Goal: Transaction & Acquisition: Purchase product/service

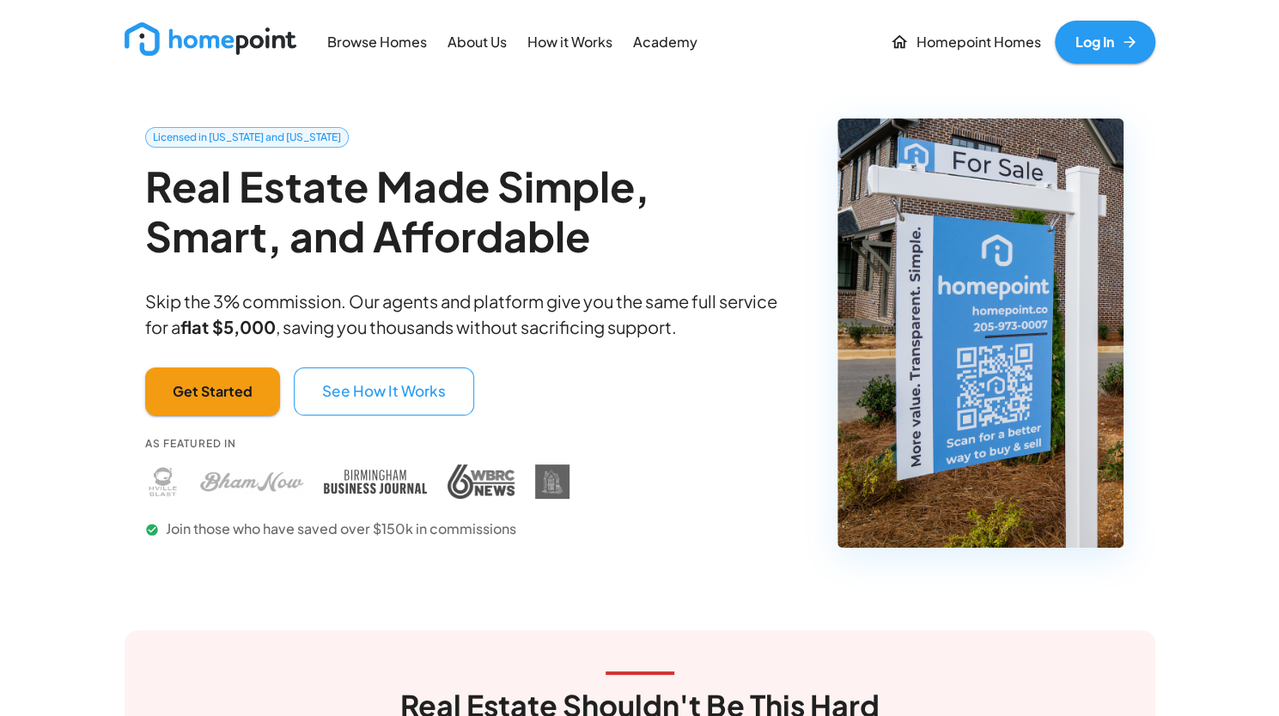
click at [364, 50] on p "Browse Homes" at bounding box center [377, 43] width 100 height 20
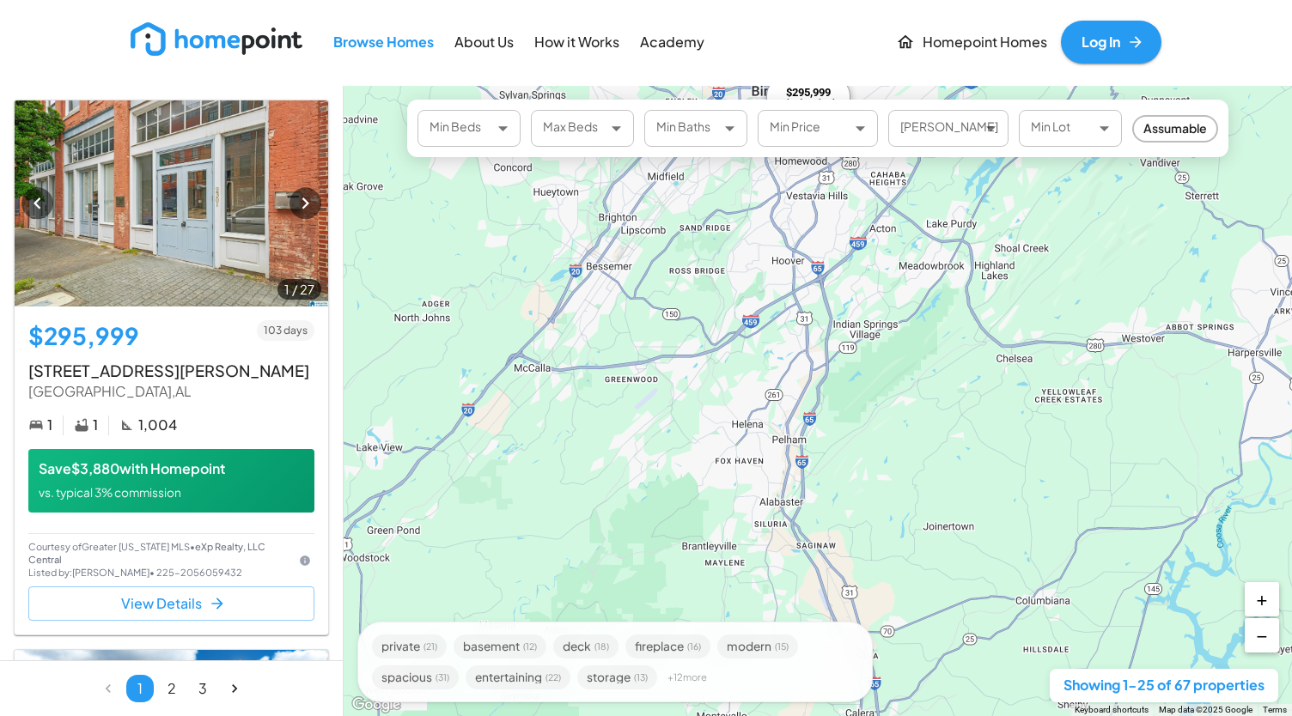
drag, startPoint x: 811, startPoint y: 259, endPoint x: 788, endPoint y: 527, distance: 268.9
click at [788, 527] on div "$295,999 1 bed / 1 bath $480,000 4 bed / 3 bath $260,059 3 bed / 2 bath $399,99…" at bounding box center [818, 401] width 948 height 630
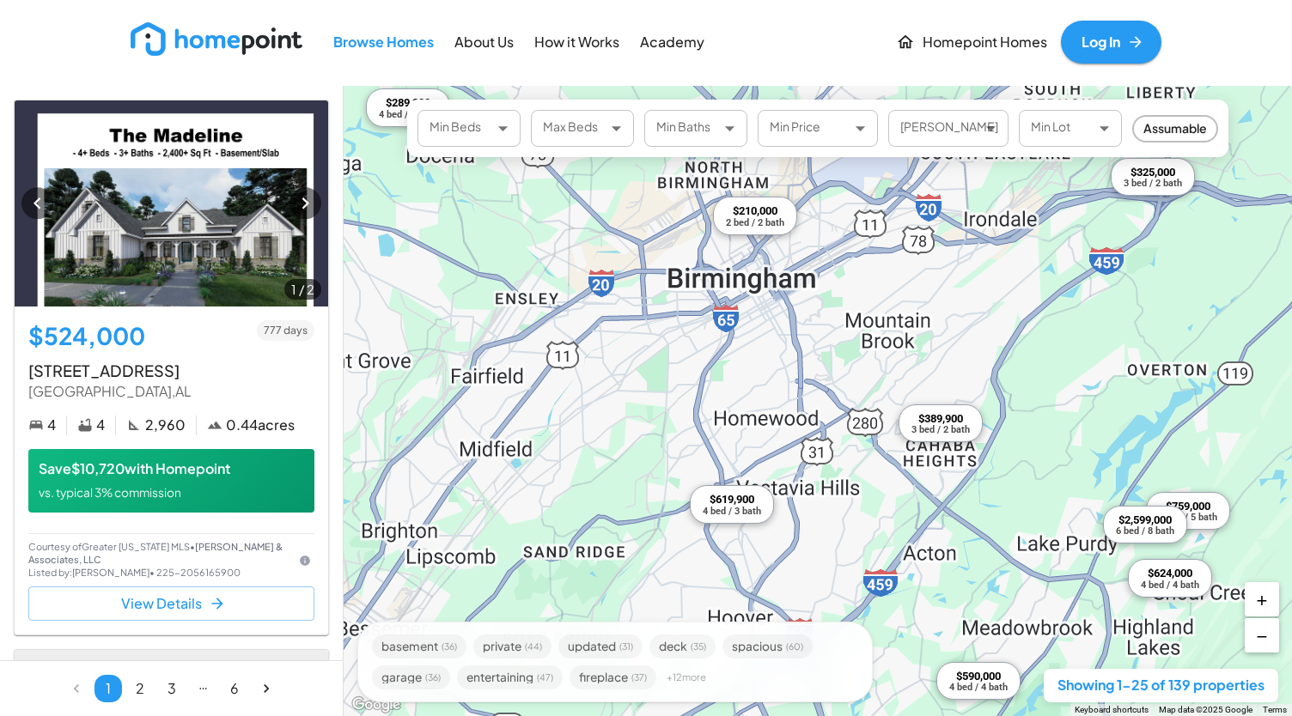
drag, startPoint x: 764, startPoint y: 259, endPoint x: 740, endPoint y: 279, distance: 31.7
click at [740, 279] on div "$524,000 4 bed / 4 bath $619,900 4 bed / 3 bath $624,000 4 bed / 4 bath $349,00…" at bounding box center [818, 401] width 948 height 630
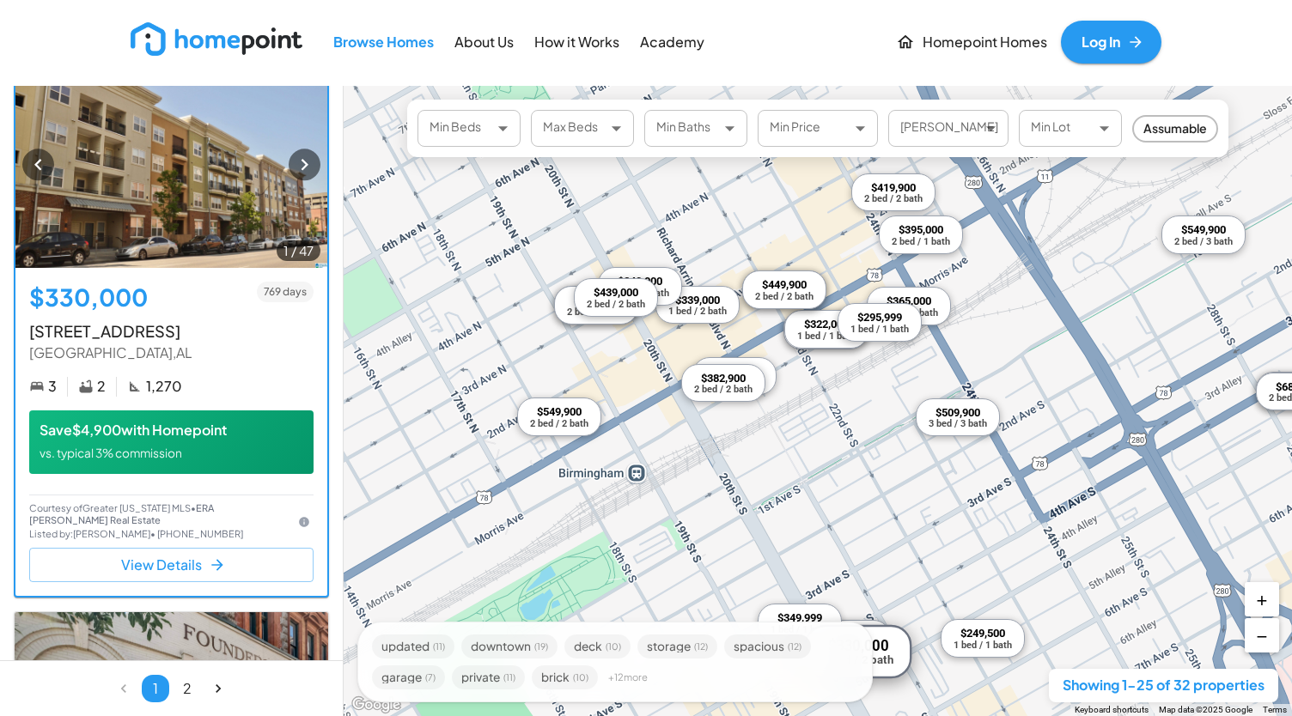
scroll to position [4967, 0]
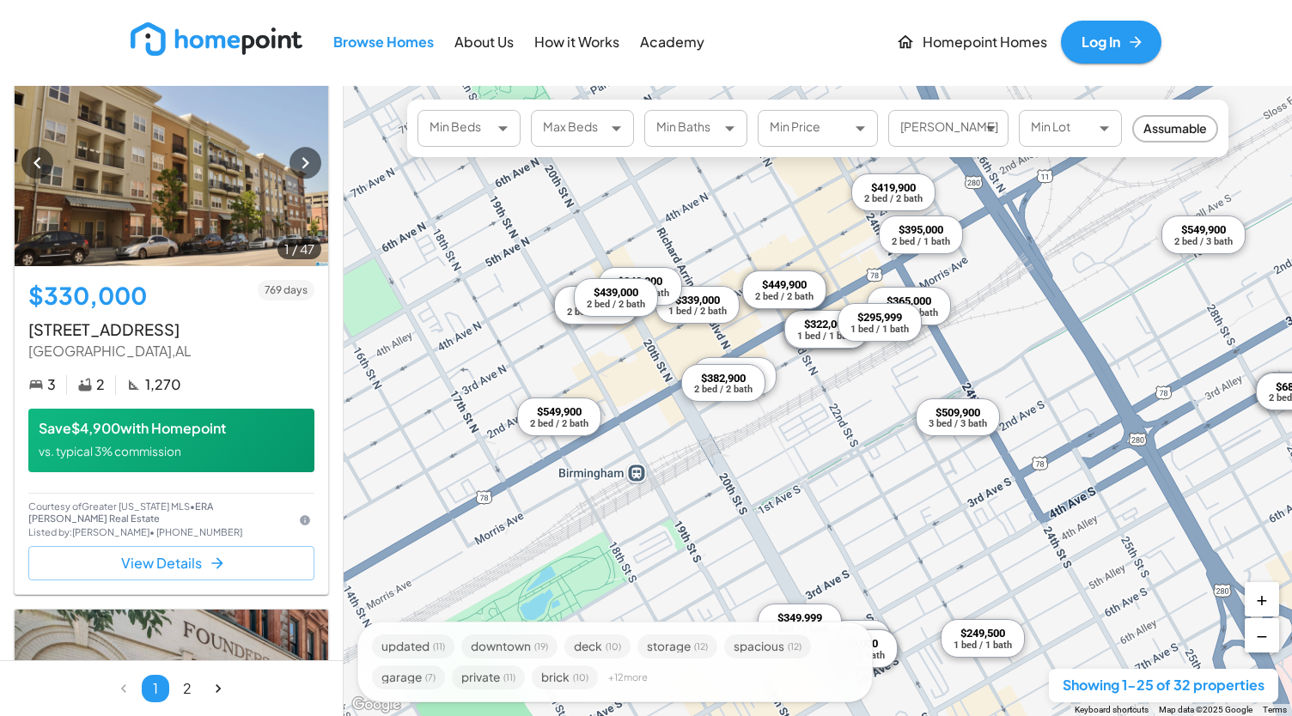
click at [919, 152] on div "Min Beds ​ Min Beds Max Beds ​ Max Beds Min Baths ​ Min Baths Min Price ​ Min P…" at bounding box center [817, 129] width 821 height 58
click at [926, 140] on body "Browse Homes About Us How it Works Academy Homepoint Homes Log In 1 / 32 $259,9…" at bounding box center [646, 358] width 1292 height 716
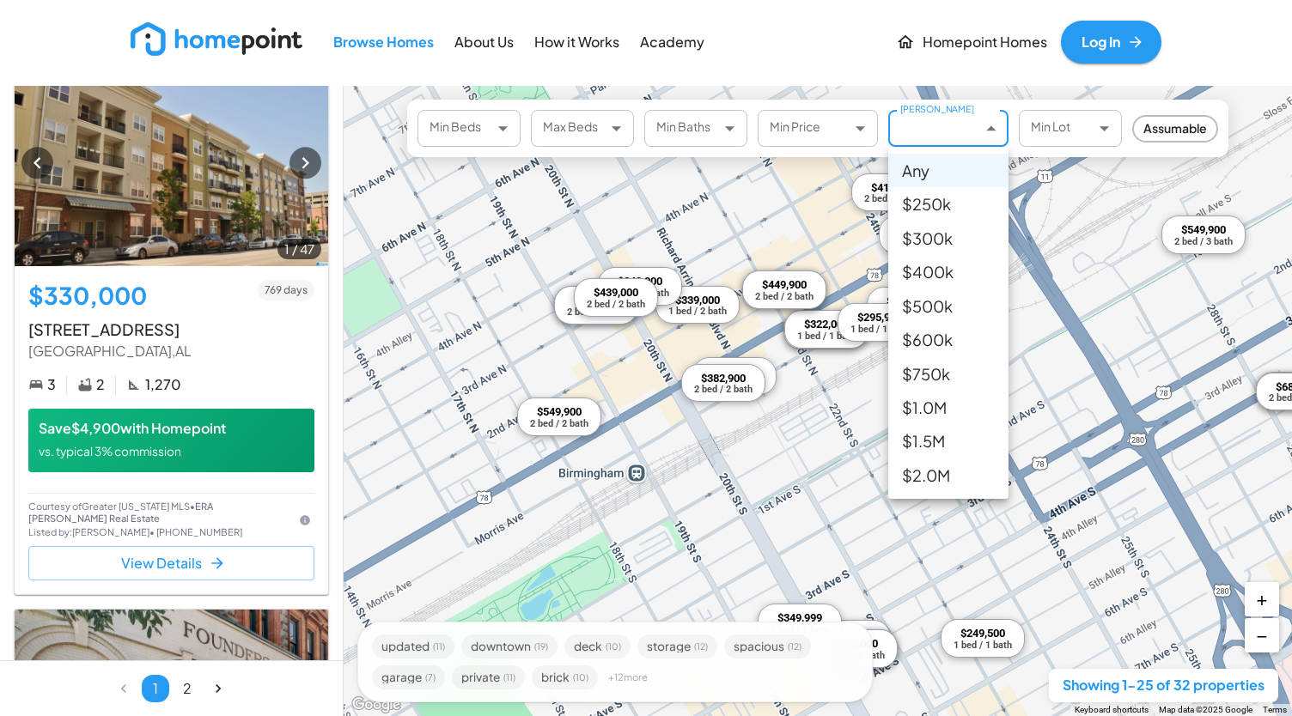
click at [931, 284] on li "$ 400k" at bounding box center [948, 271] width 120 height 33
type input "******"
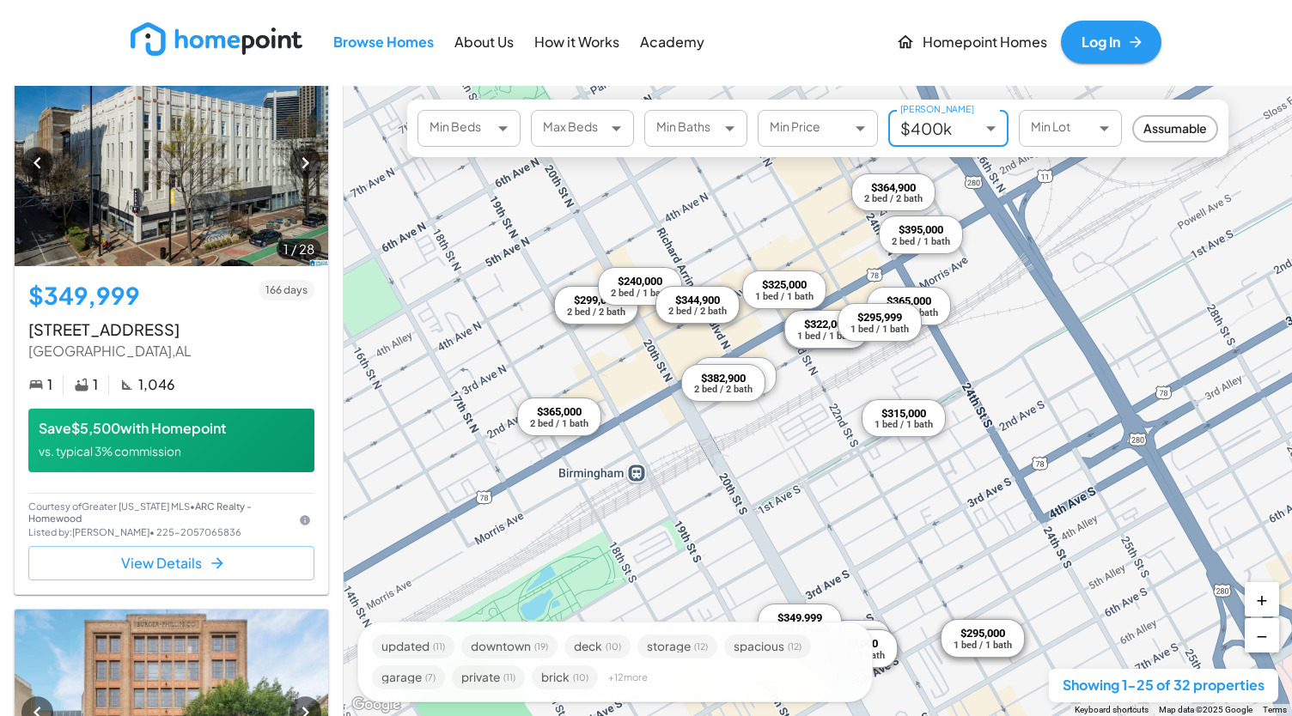
scroll to position [3870, 0]
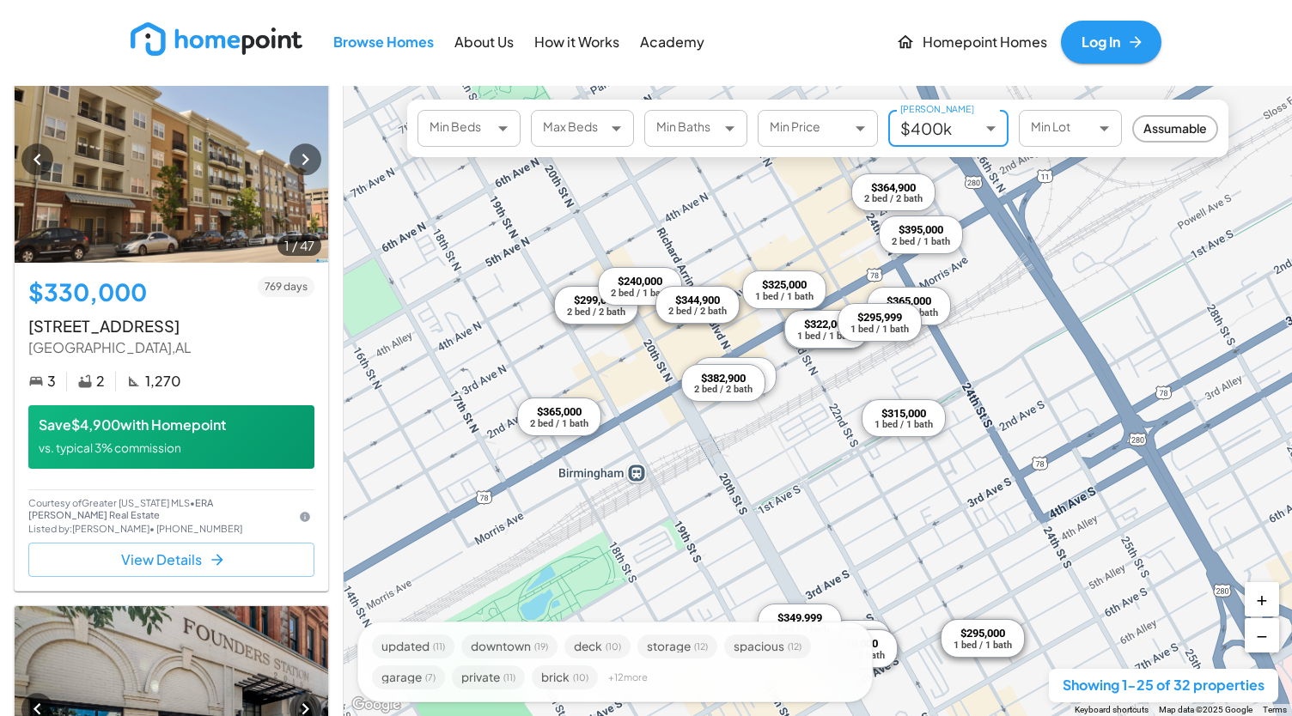
click at [802, 332] on div "1 bed / 1 bath" at bounding box center [826, 336] width 58 height 9
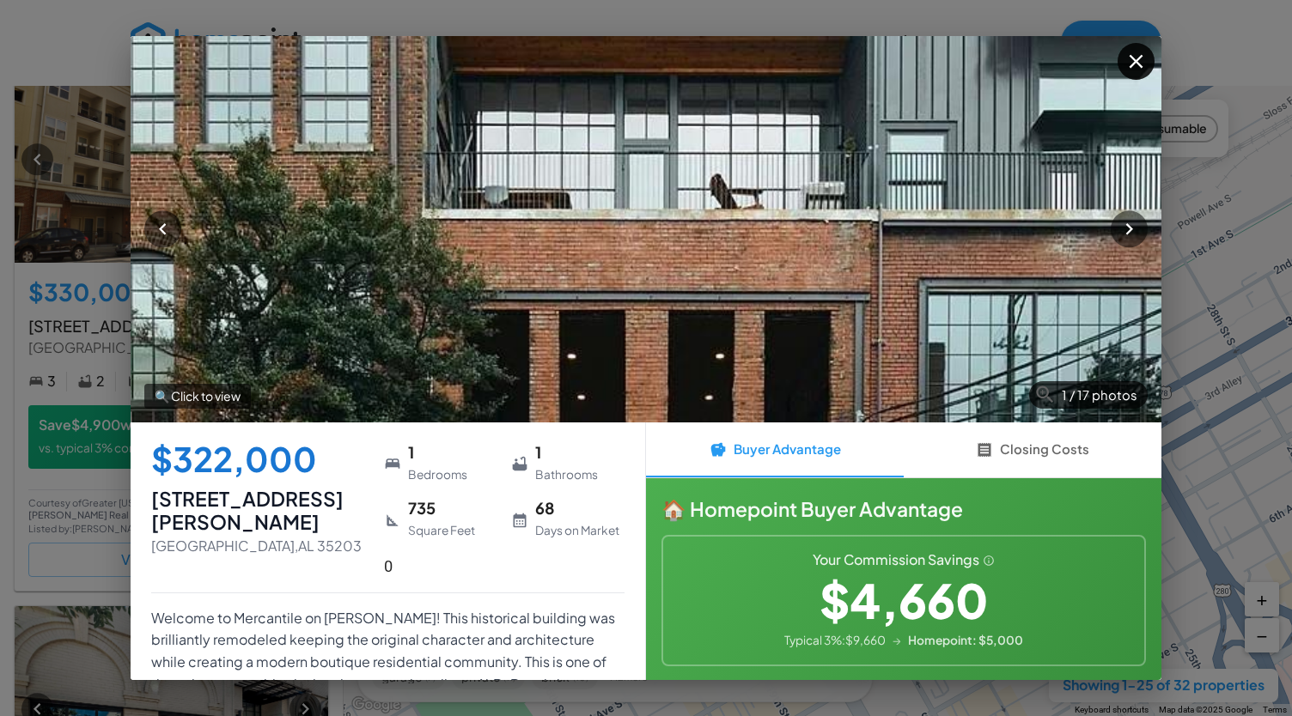
click at [1129, 44] on button "button" at bounding box center [1135, 61] width 37 height 37
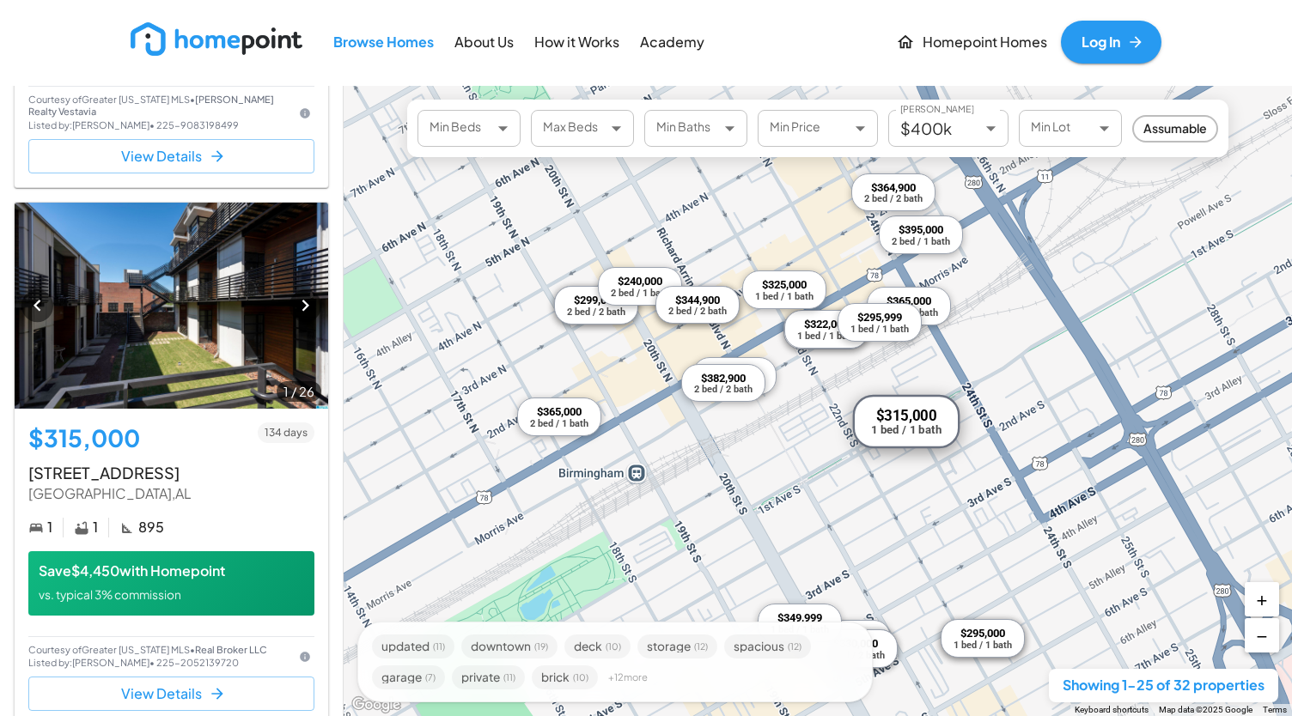
scroll to position [11410, 0]
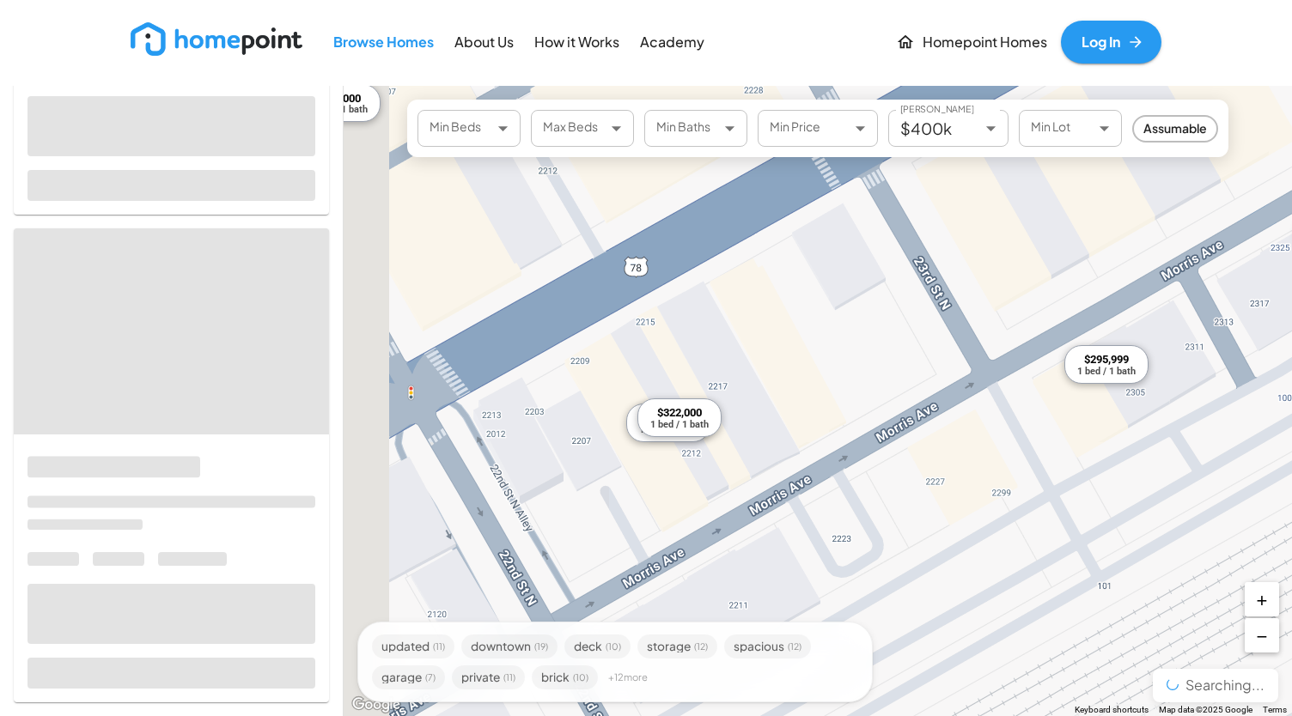
drag, startPoint x: 751, startPoint y: 300, endPoint x: 873, endPoint y: 227, distance: 141.4
click at [873, 227] on div "$259,900 1 bed / 1 bath $322,000 1 bed / 1 bath $210,000 1 bed / 1 bath $368,00…" at bounding box center [818, 401] width 948 height 630
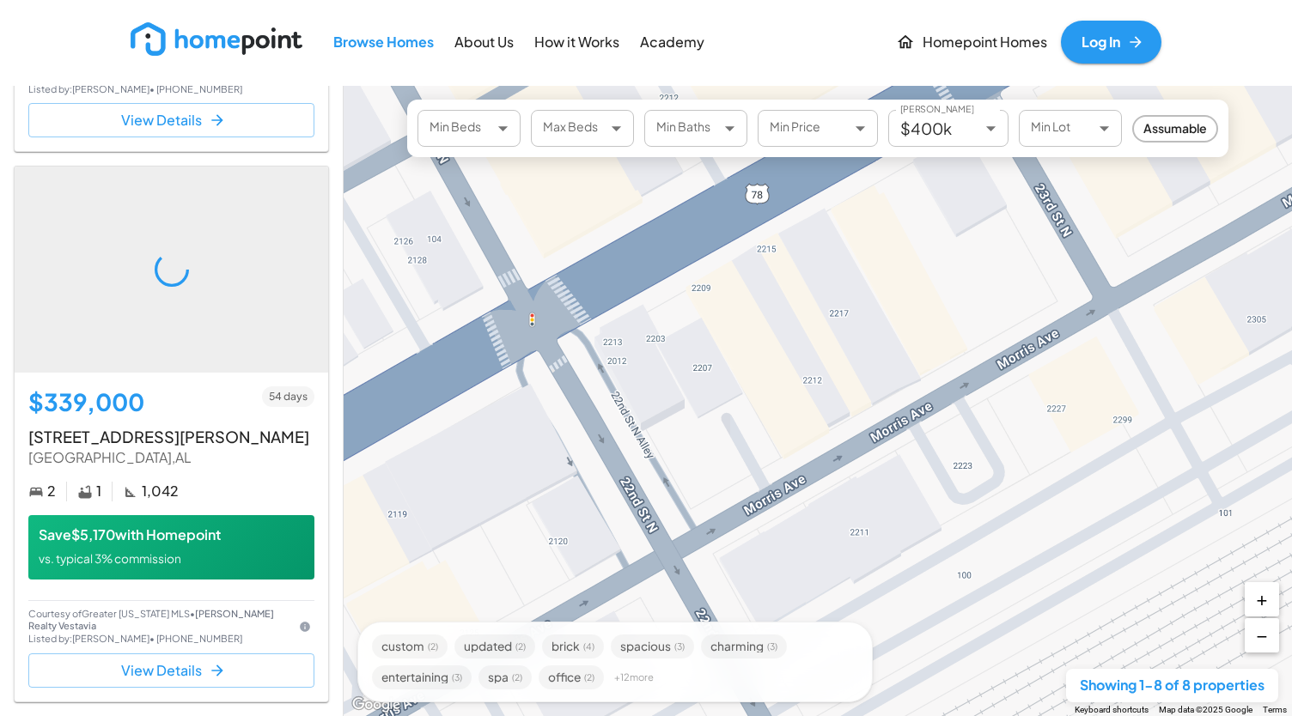
scroll to position [3222, 0]
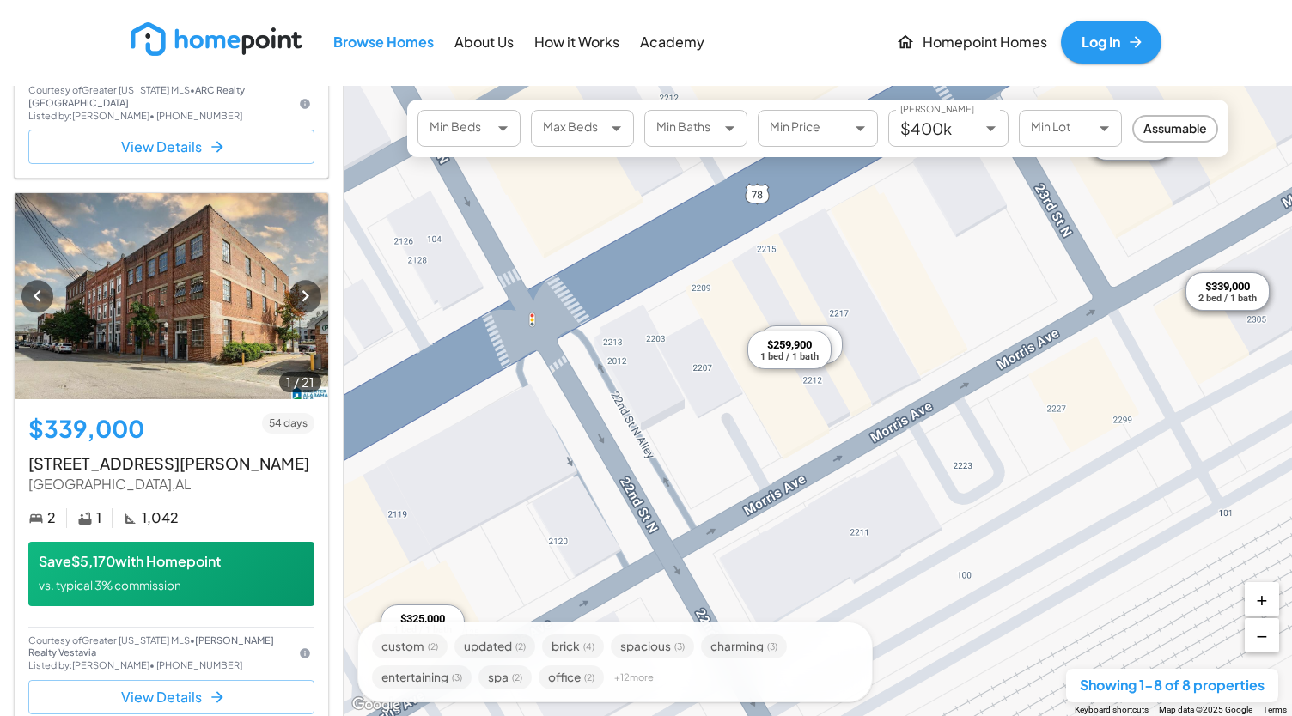
click at [835, 334] on div "$369,900 1 bed / 1 bath" at bounding box center [800, 345] width 84 height 39
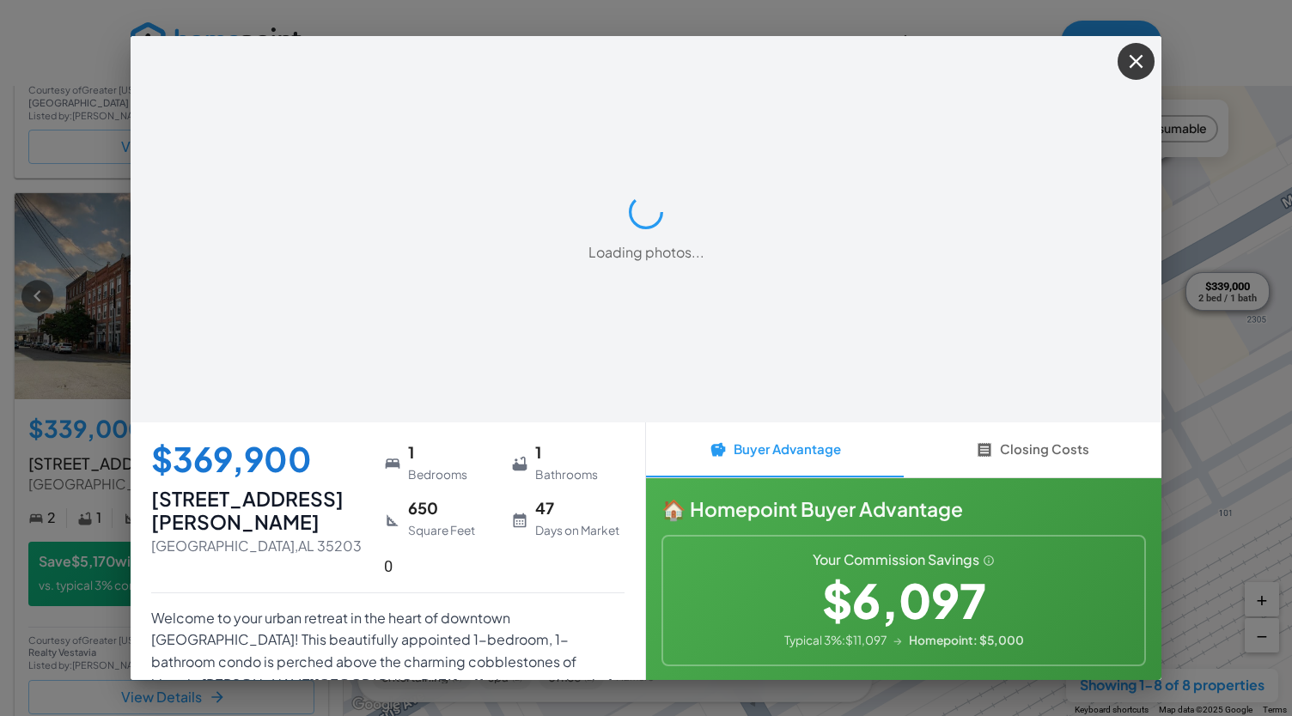
click at [835, 334] on div "Loading photos..." at bounding box center [646, 229] width 1031 height 386
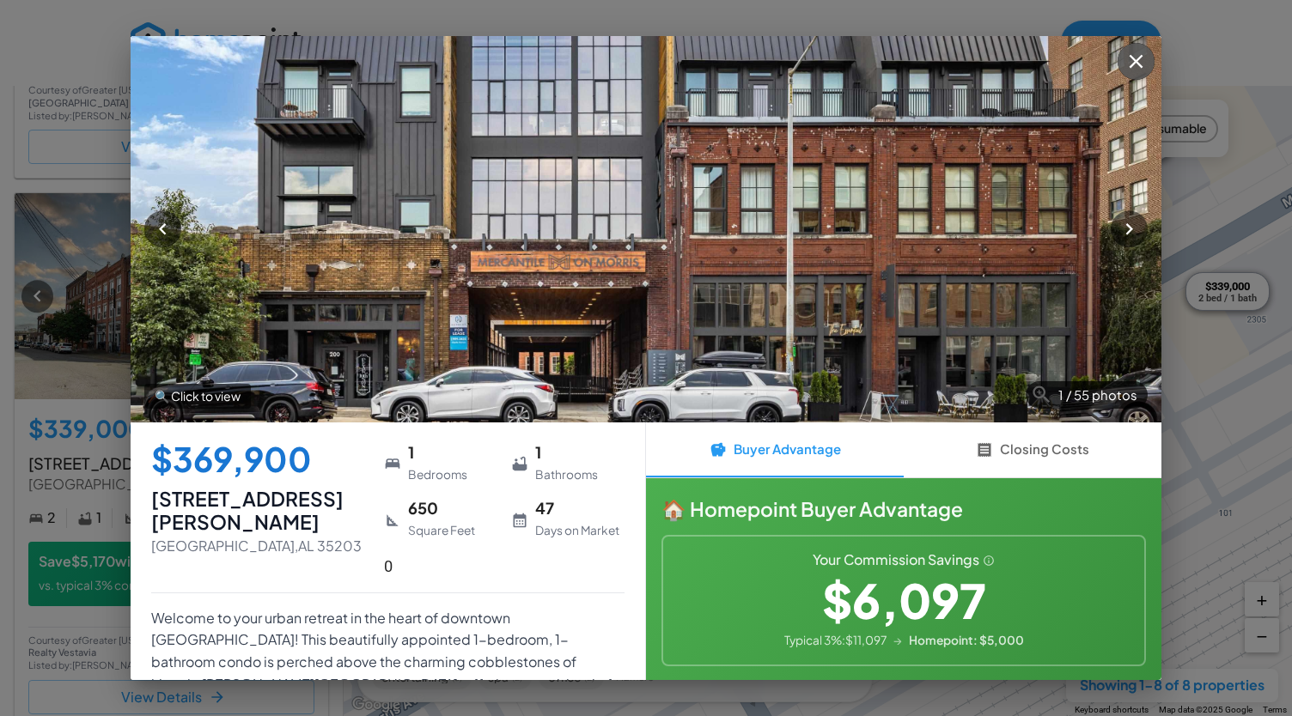
click at [1132, 58] on icon "button" at bounding box center [1136, 61] width 14 height 14
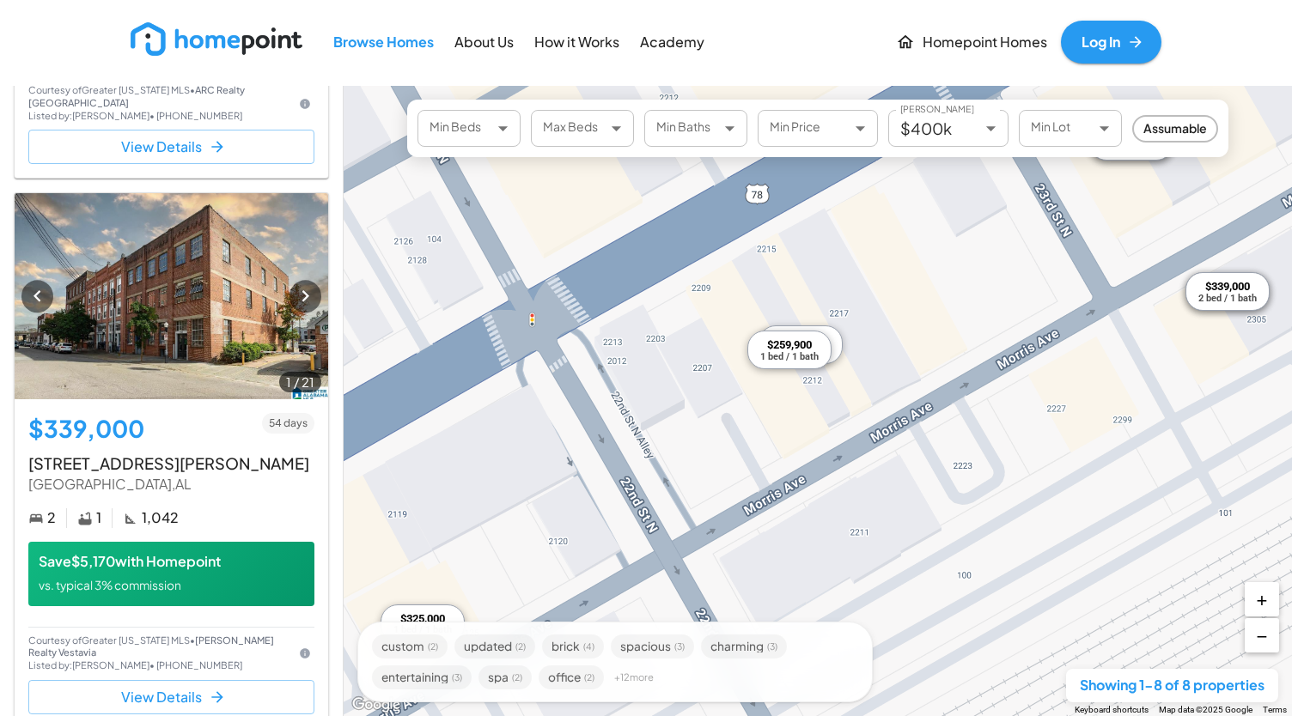
click at [767, 355] on div "1 bed / 1 bath" at bounding box center [789, 356] width 58 height 9
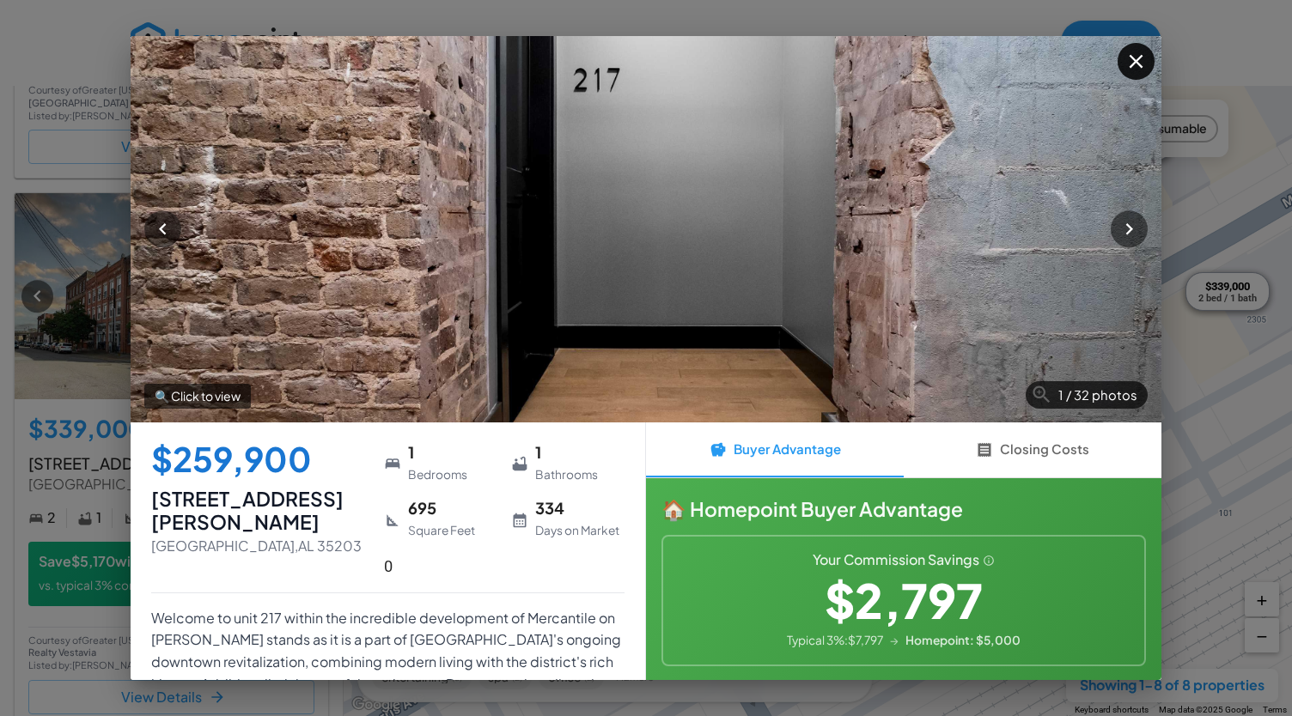
click at [1120, 61] on button "button" at bounding box center [1135, 61] width 37 height 37
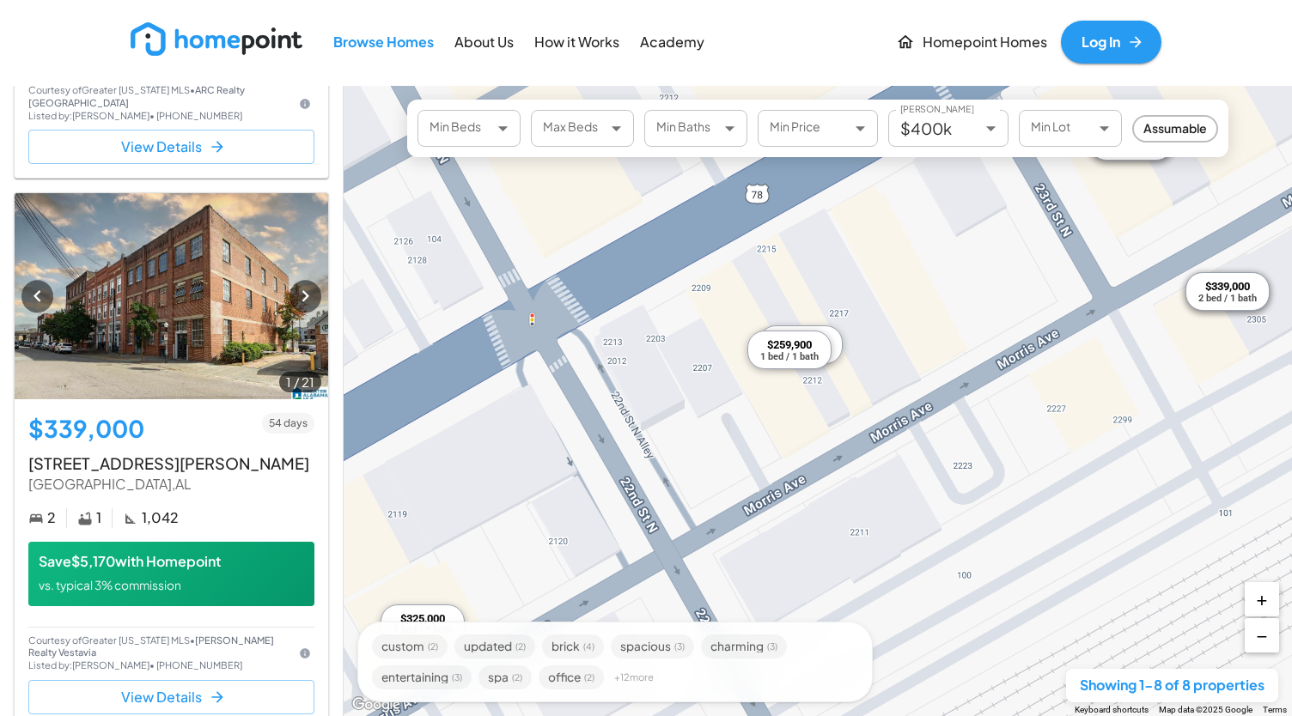
click at [837, 345] on div "$369,900 1 bed / 1 bath" at bounding box center [800, 345] width 84 height 39
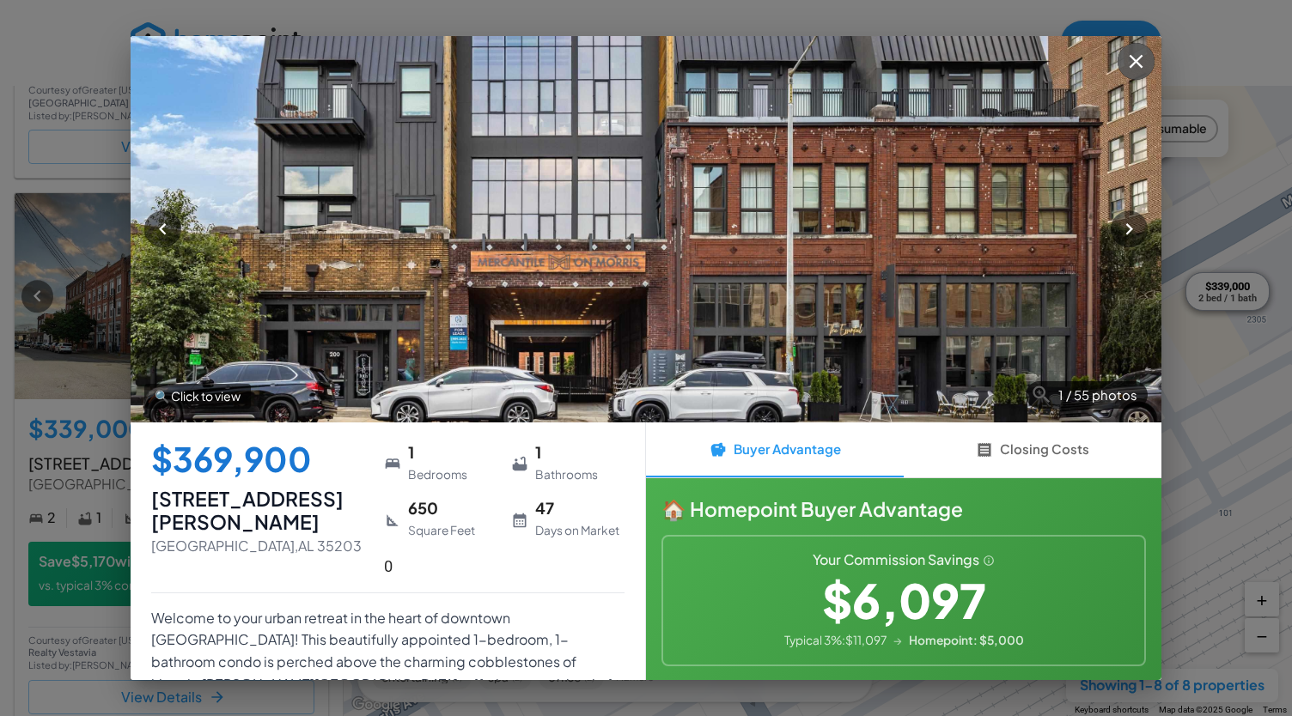
click at [1125, 73] on button "button" at bounding box center [1135, 61] width 37 height 37
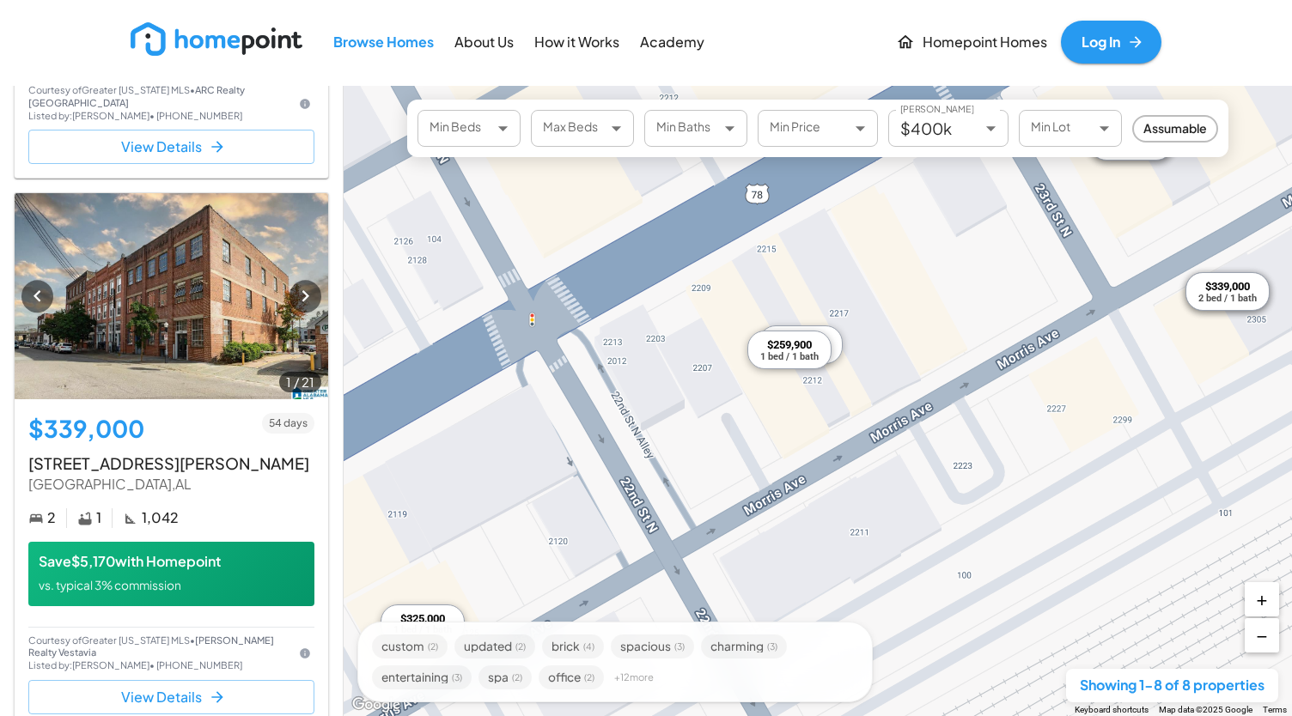
click at [798, 358] on div "1 bed / 1 bath" at bounding box center [789, 356] width 58 height 9
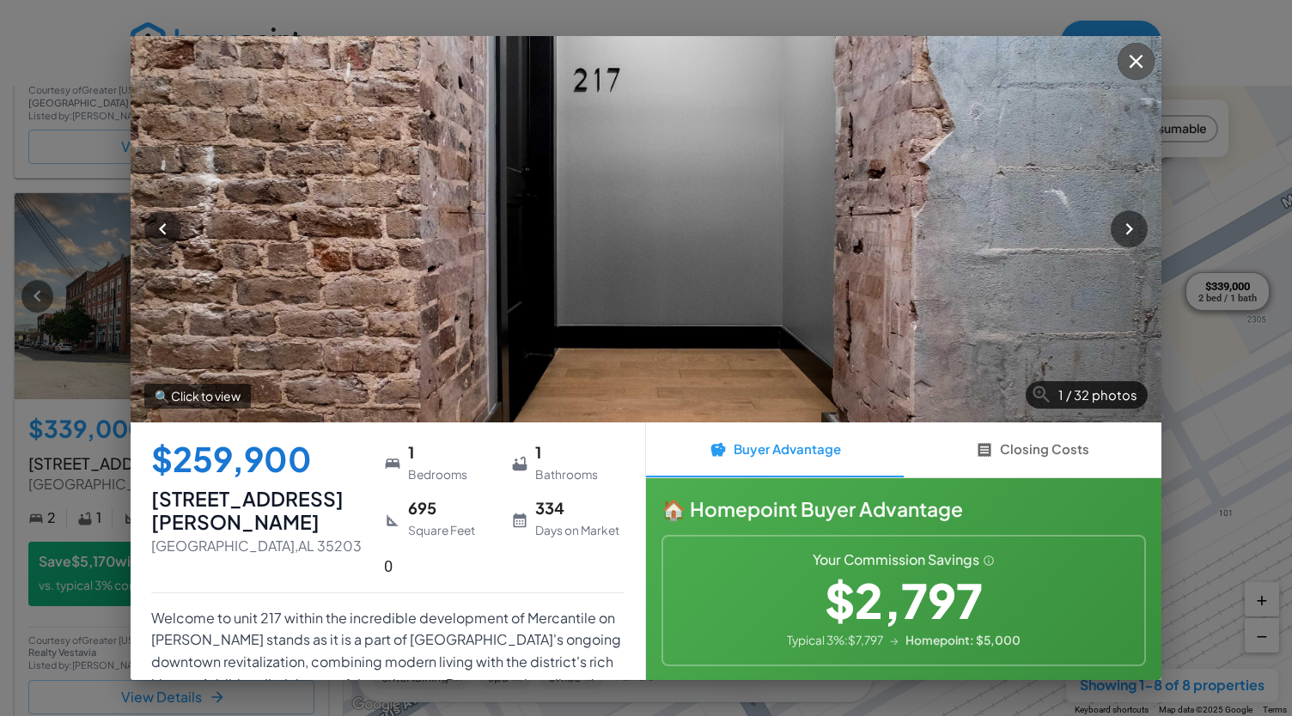
click at [1134, 55] on icon "button" at bounding box center [1135, 61] width 23 height 23
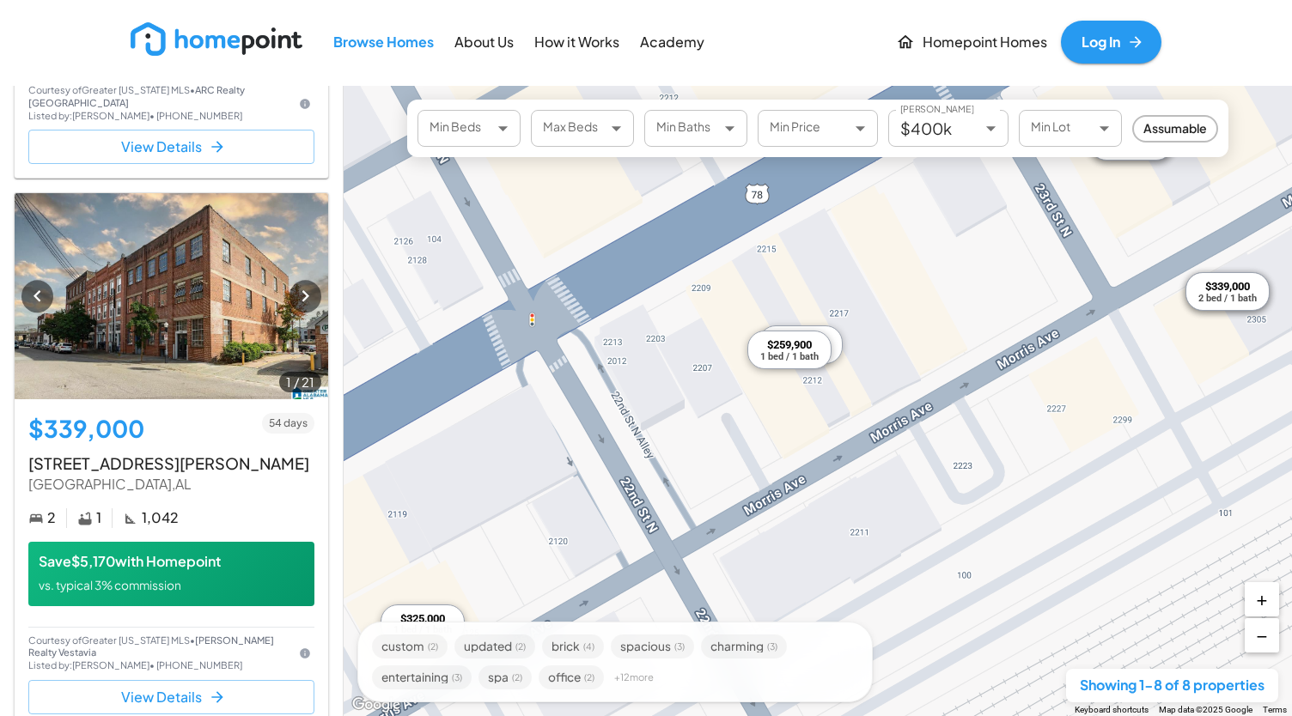
click at [837, 346] on div "$369,900 1 bed / 1 bath" at bounding box center [800, 345] width 84 height 39
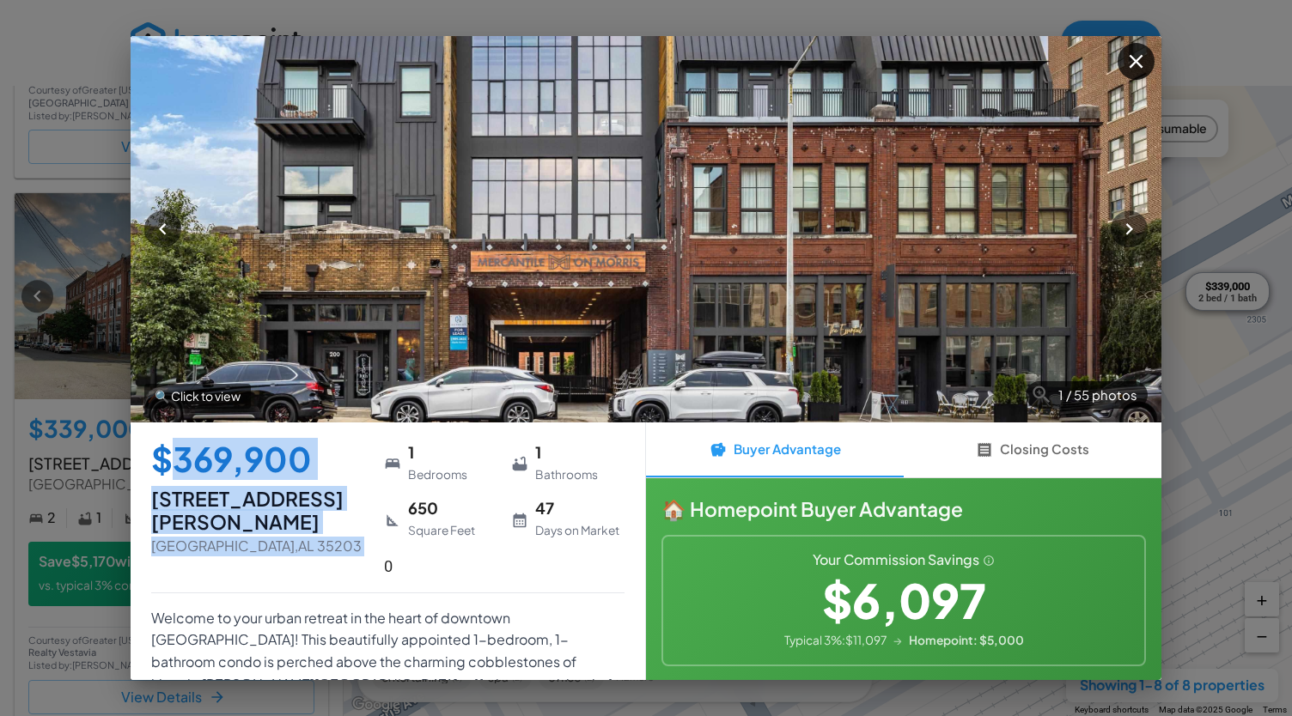
drag, startPoint x: 177, startPoint y: 468, endPoint x: 379, endPoint y: 454, distance: 202.3
click at [379, 454] on div "$369,900 [STREET_ADDRESS][PERSON_NAME] 1 Bedrooms 1 Bathrooms 650 Square Feet 4…" at bounding box center [387, 518] width 473 height 150
click at [384, 454] on div "1 Bedrooms" at bounding box center [440, 464] width 113 height 42
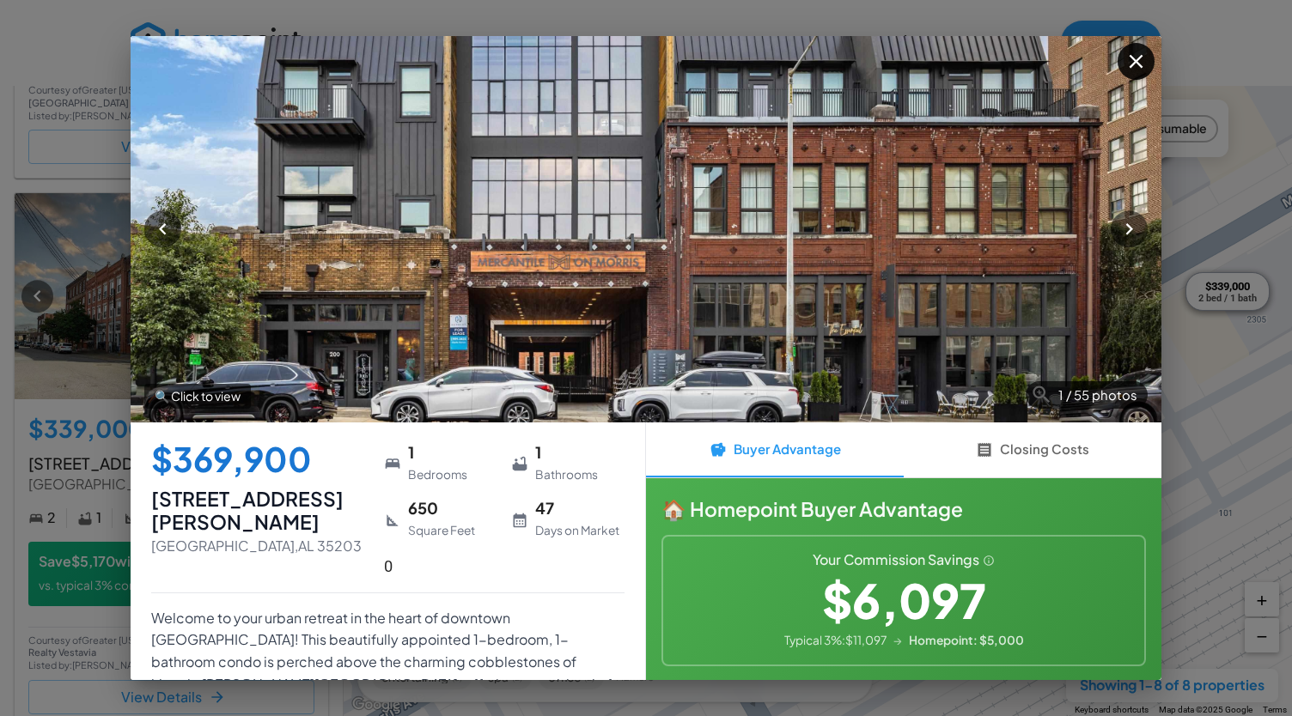
click at [1127, 72] on icon "button" at bounding box center [1135, 61] width 23 height 23
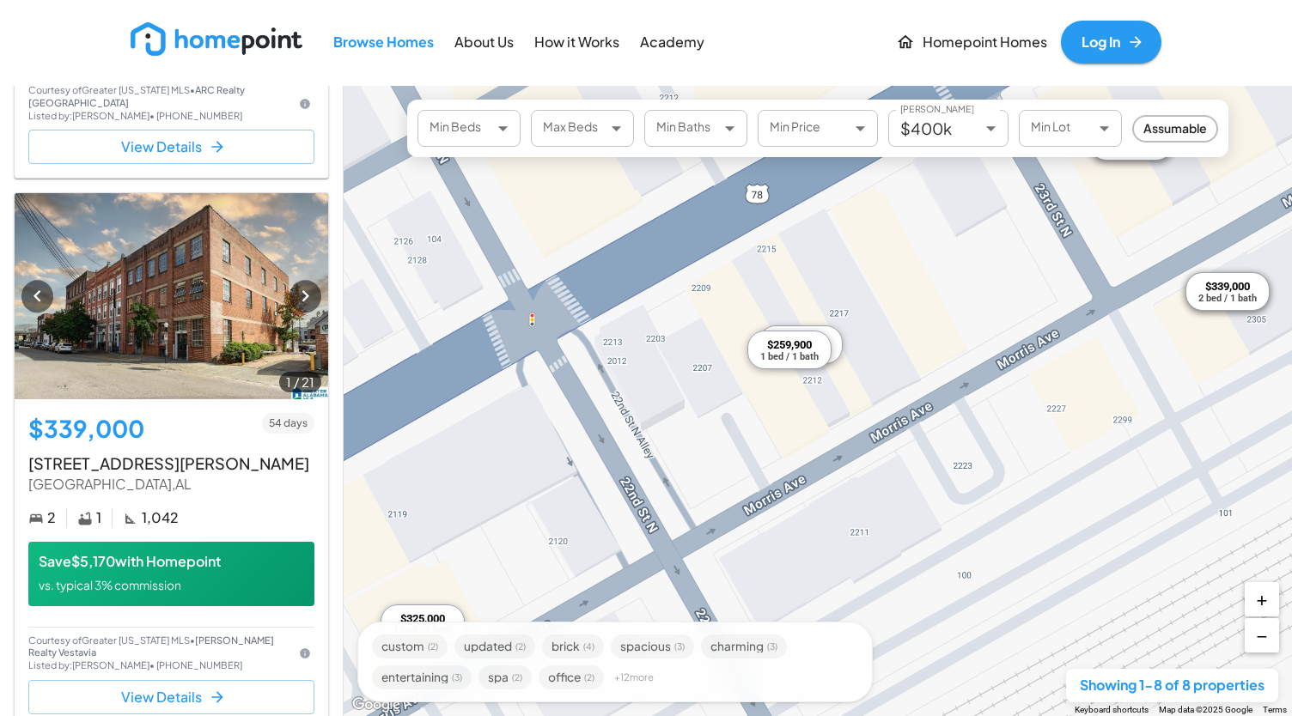
click at [1232, 305] on div "$339,000 2 bed / 1 bath" at bounding box center [1227, 291] width 84 height 39
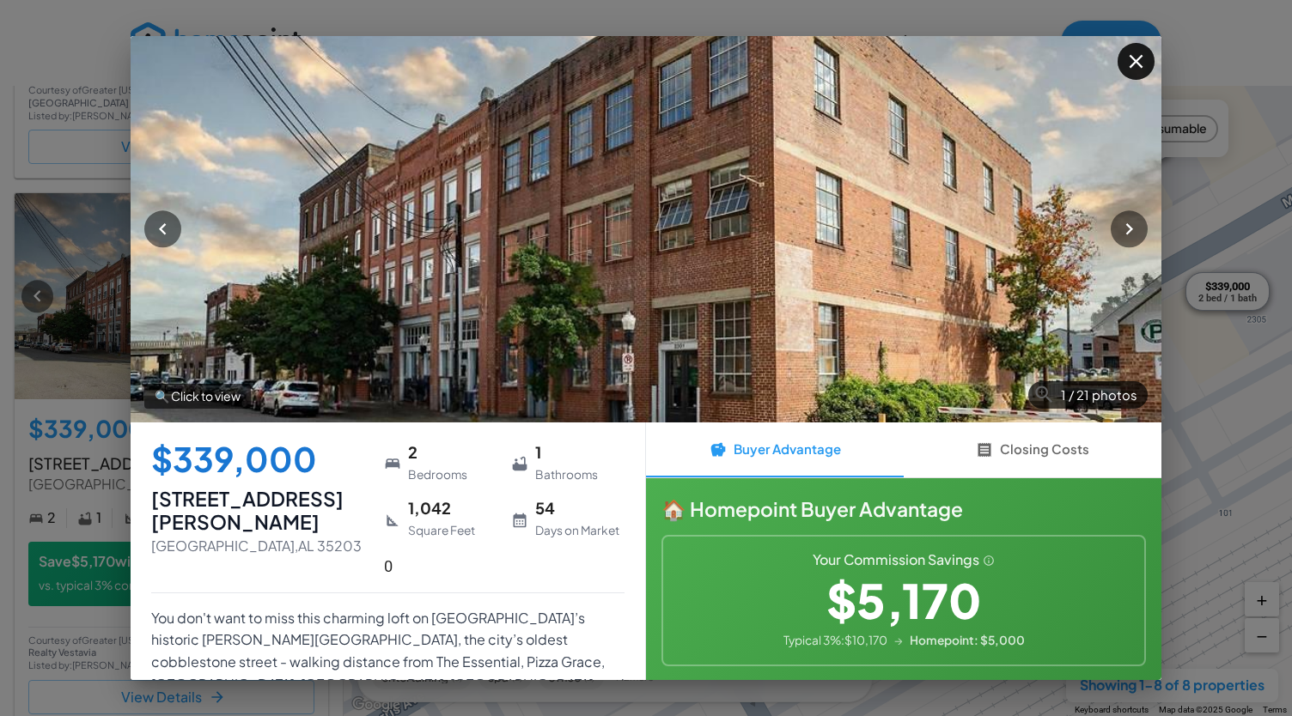
click at [1137, 72] on icon "button" at bounding box center [1135, 61] width 23 height 23
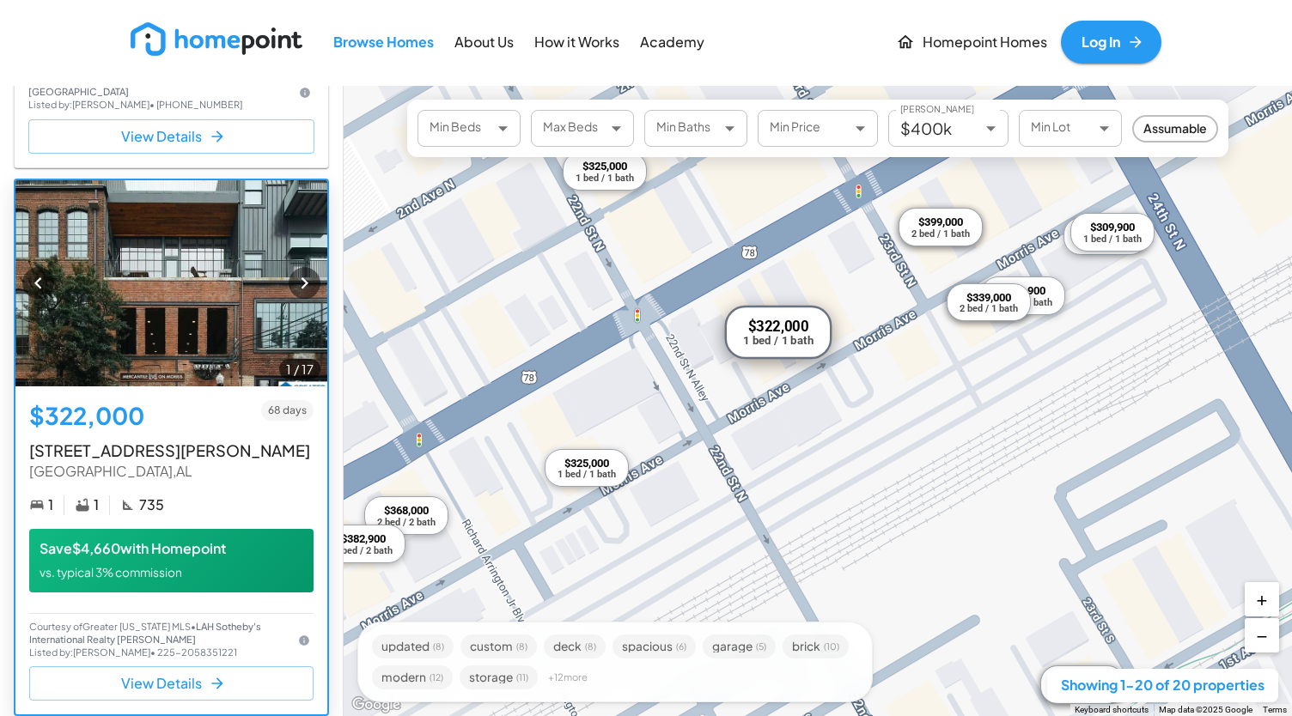
scroll to position [1517, 0]
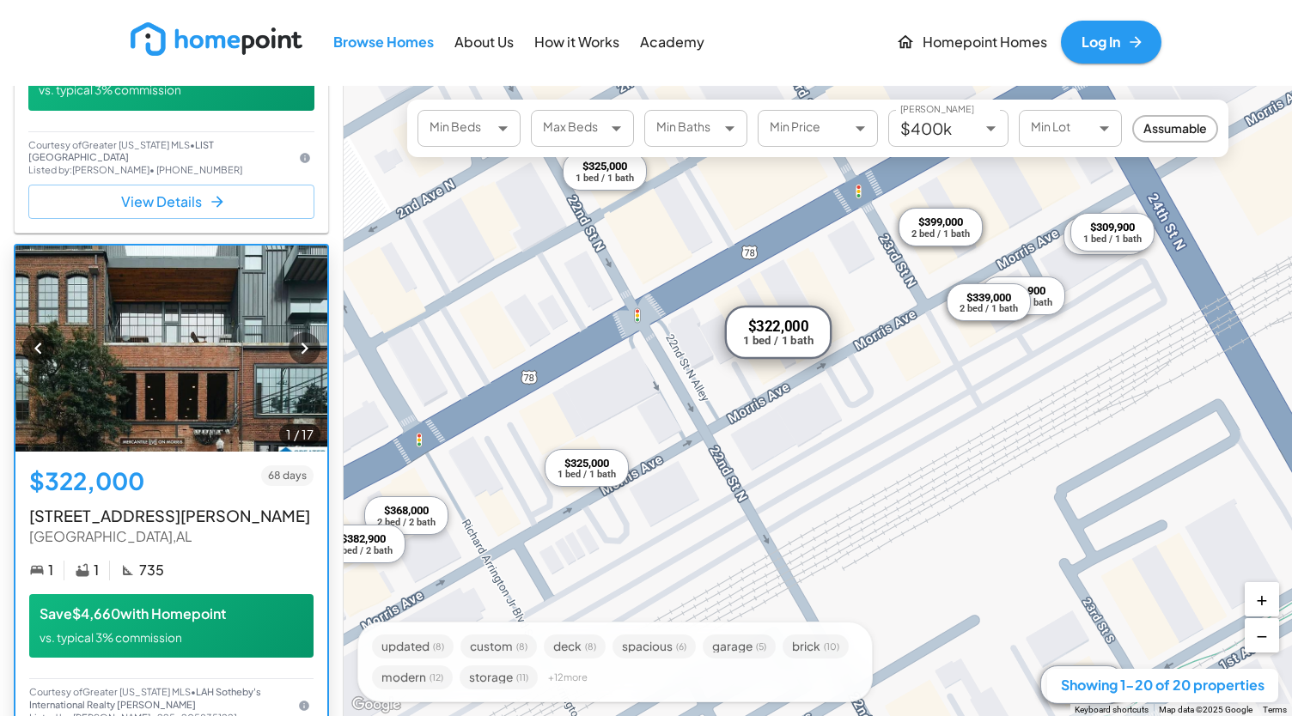
click at [151, 472] on div "$322,000 68 days [STREET_ADDRESS][PERSON_NAME] 1 735 Save $4,660 with Homepoint…" at bounding box center [171, 562] width 312 height 220
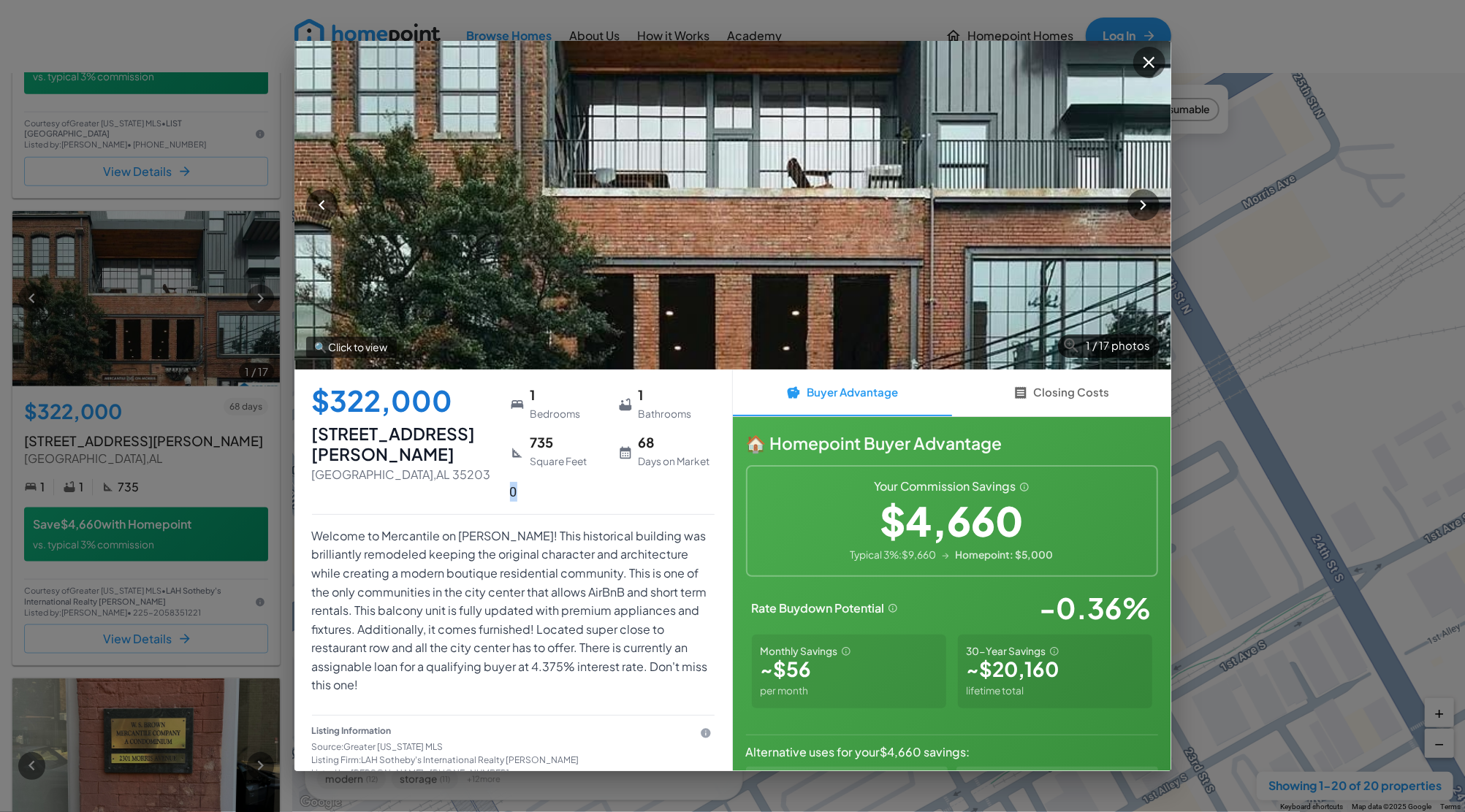
drag, startPoint x: 490, startPoint y: 485, endPoint x: 506, endPoint y: 494, distance: 18.4
click at [506, 494] on div "$322,000 [STREET_ADDRESS][PERSON_NAME] 1 Bedrooms 1 Bathrooms 735 Square Feet 6…" at bounding box center [513, 451] width 402 height 128
click at [510, 494] on div "1 Bedrooms 1 Bathrooms 735 Square Feet 68 Days on Market 0" at bounding box center [612, 445] width 204 height 116
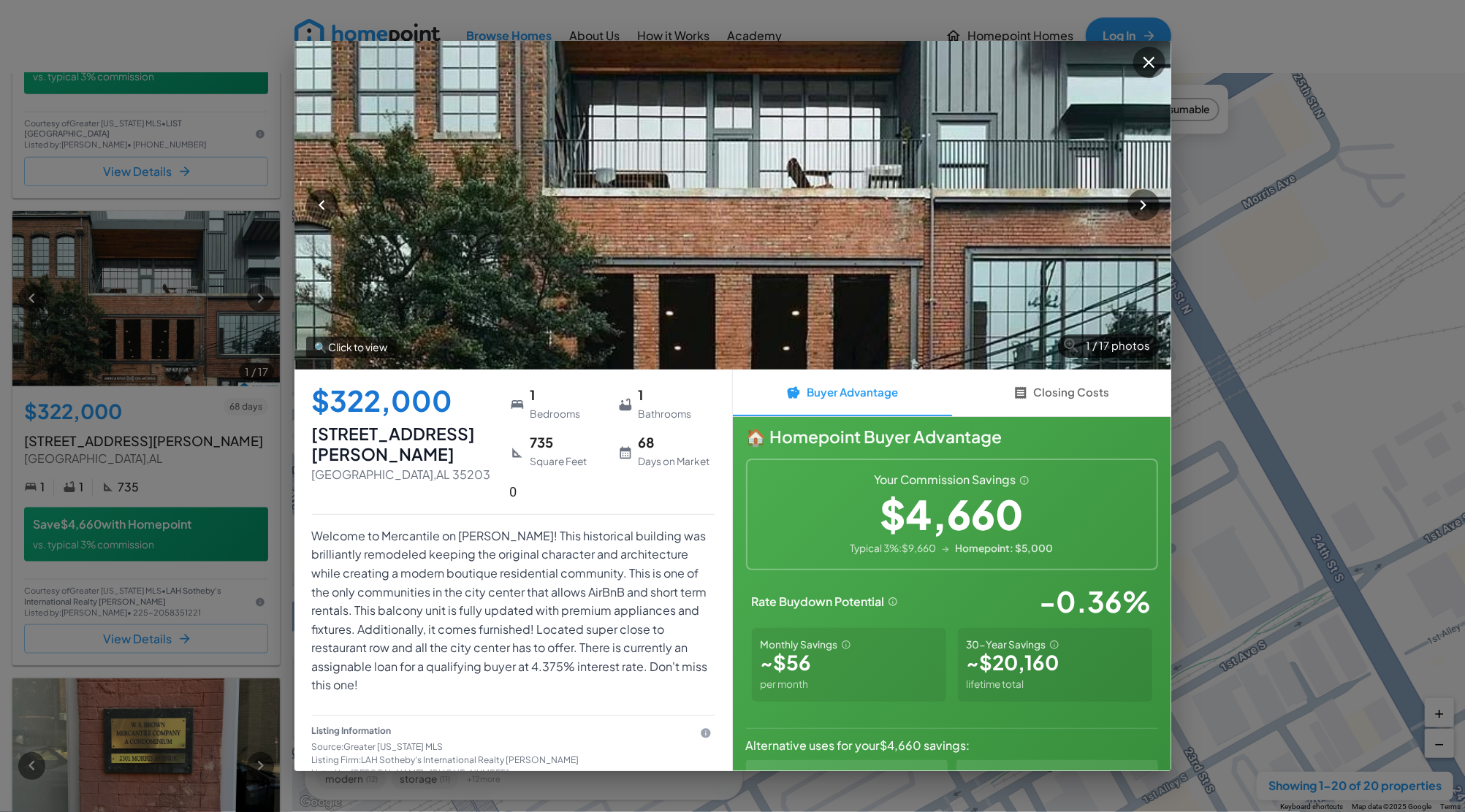
scroll to position [6, 0]
